Goal: Task Accomplishment & Management: Manage account settings

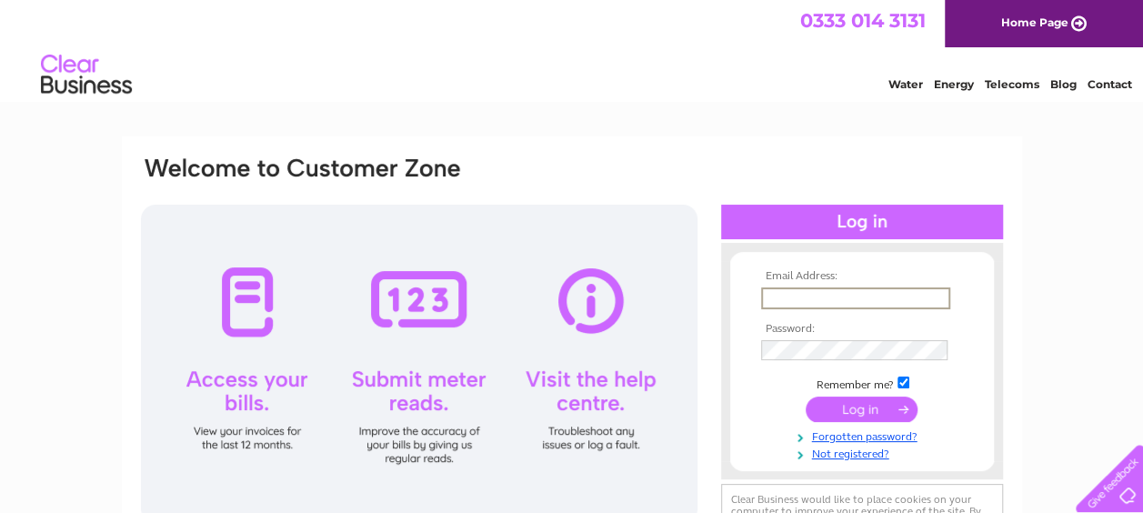
click at [822, 296] on input "text" at bounding box center [855, 298] width 189 height 22
type input "rob.broad@broadwealth.co.uk"
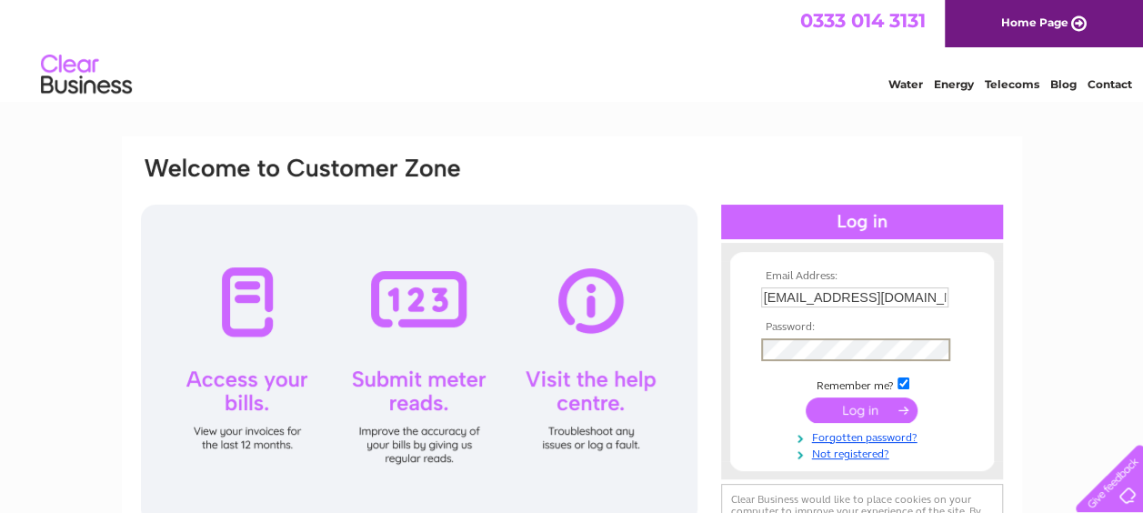
click at [806, 397] on input "submit" at bounding box center [862, 409] width 112 height 25
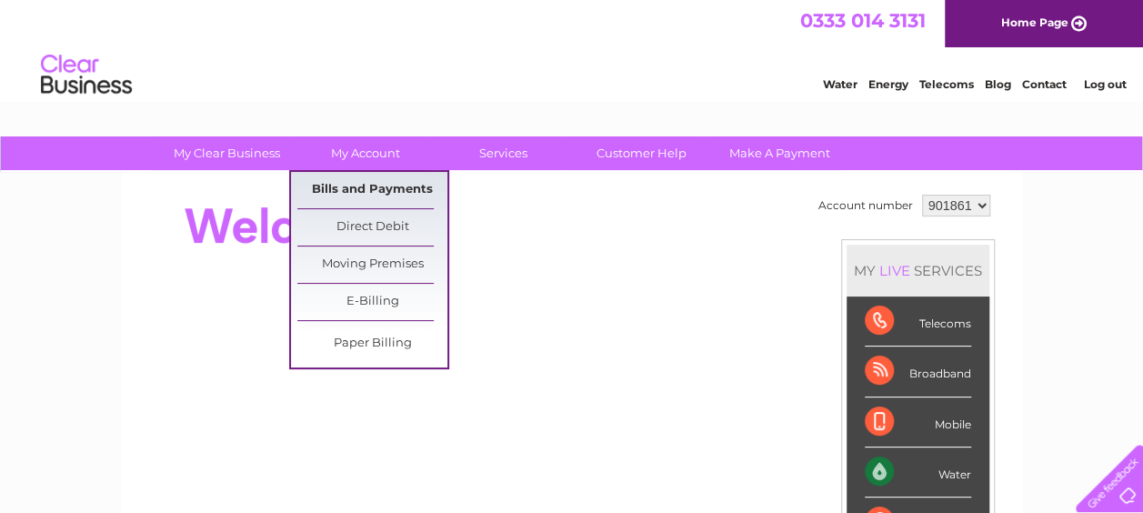
click at [349, 184] on link "Bills and Payments" at bounding box center [372, 190] width 150 height 36
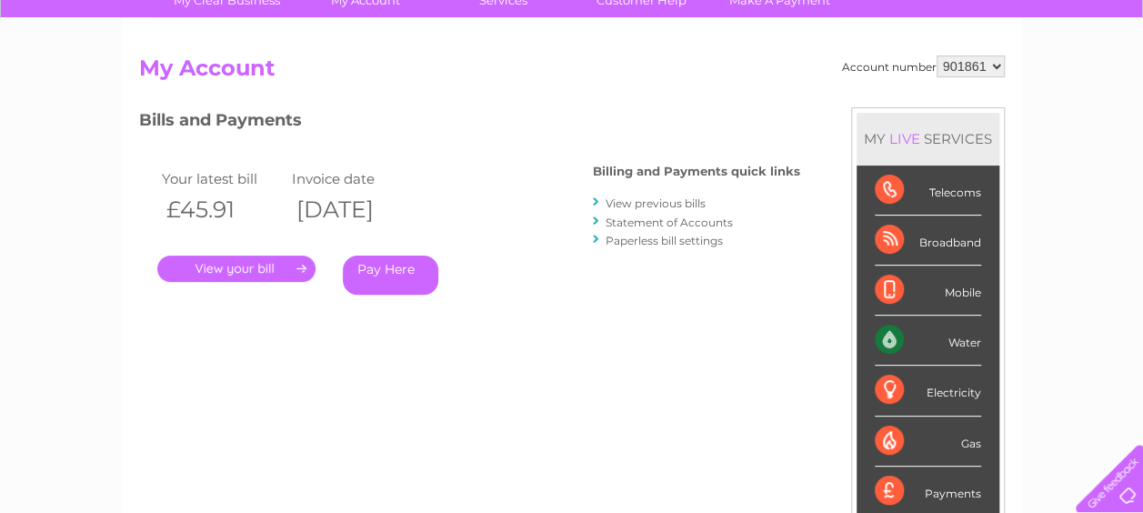
scroll to position [128, 0]
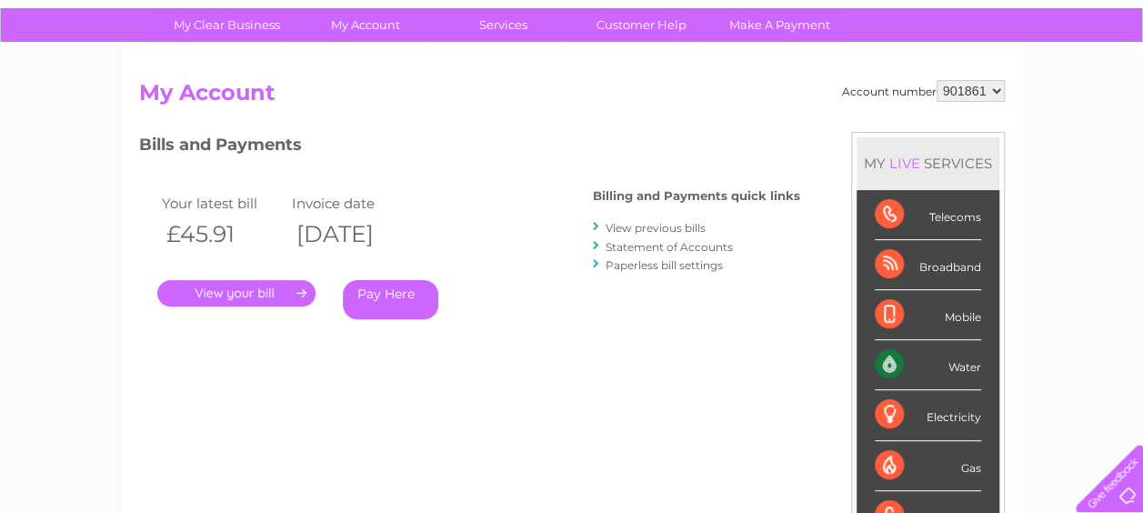
click at [216, 289] on link "." at bounding box center [236, 293] width 158 height 26
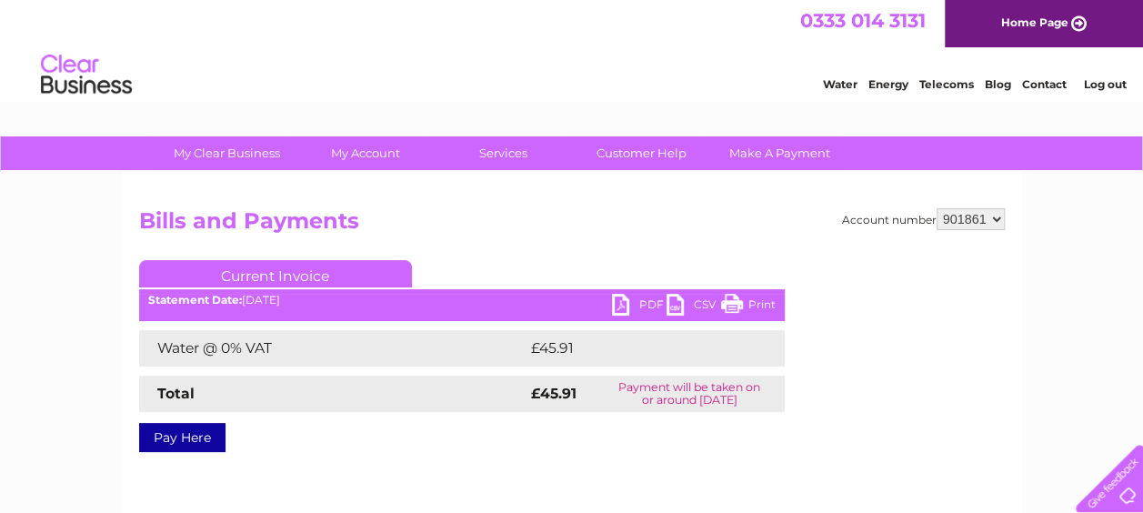
click at [646, 306] on link "PDF" at bounding box center [639, 307] width 55 height 26
click at [1108, 87] on link "Log out" at bounding box center [1104, 84] width 43 height 14
